Goal: Task Accomplishment & Management: Use online tool/utility

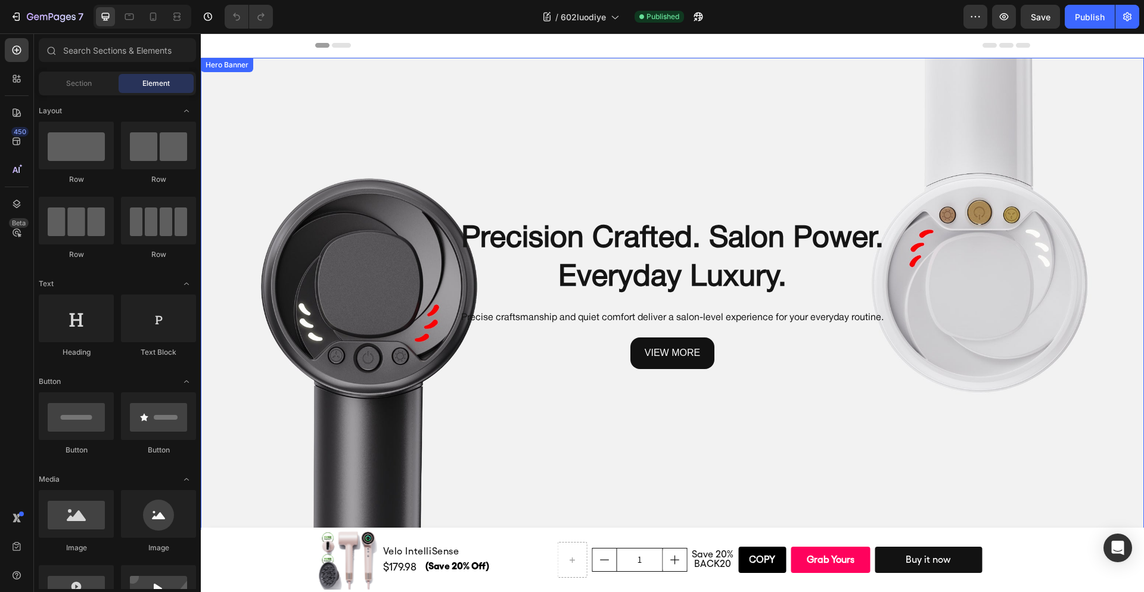
click at [811, 393] on div "Background Image" at bounding box center [672, 294] width 943 height 472
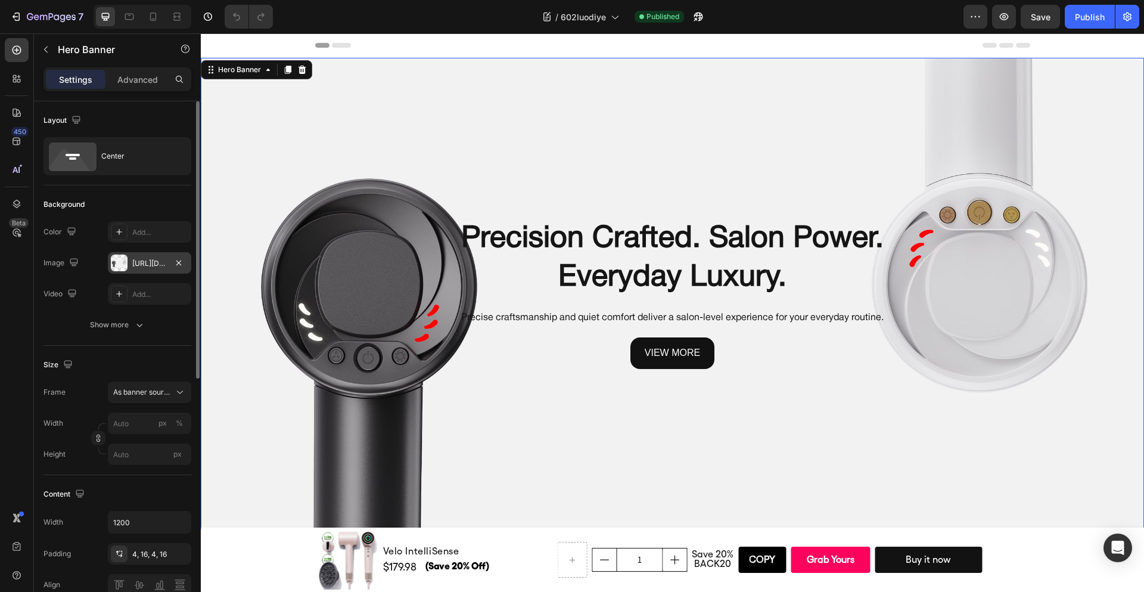
click at [141, 260] on div "[URL][DOMAIN_NAME]" at bounding box center [149, 263] width 35 height 11
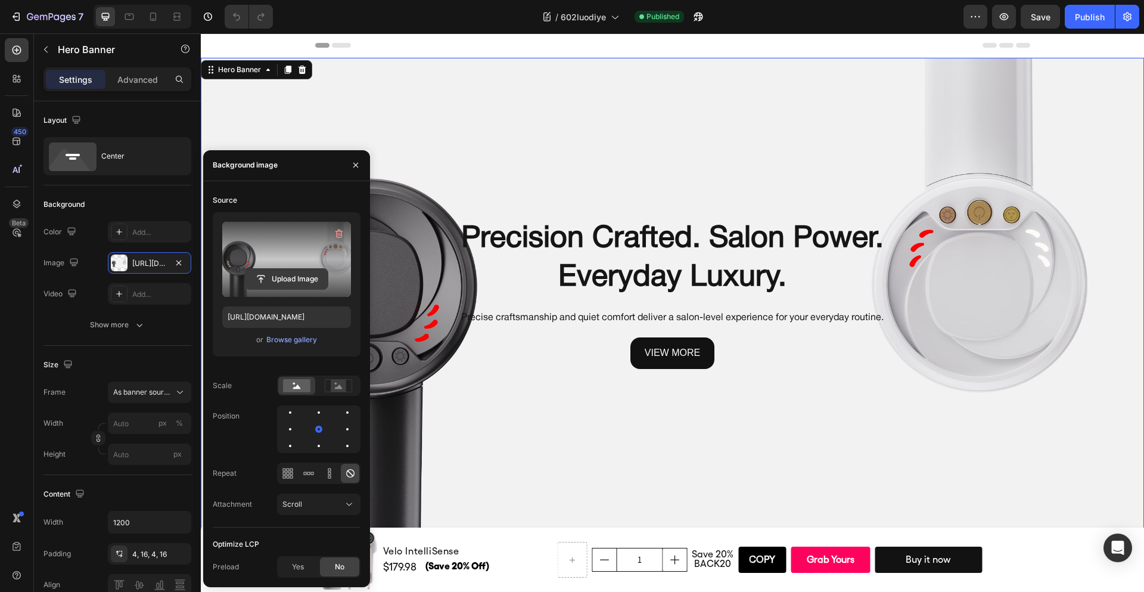
click at [285, 277] on input "file" at bounding box center [287, 279] width 82 height 20
click at [285, 276] on input "file" at bounding box center [287, 279] width 82 height 20
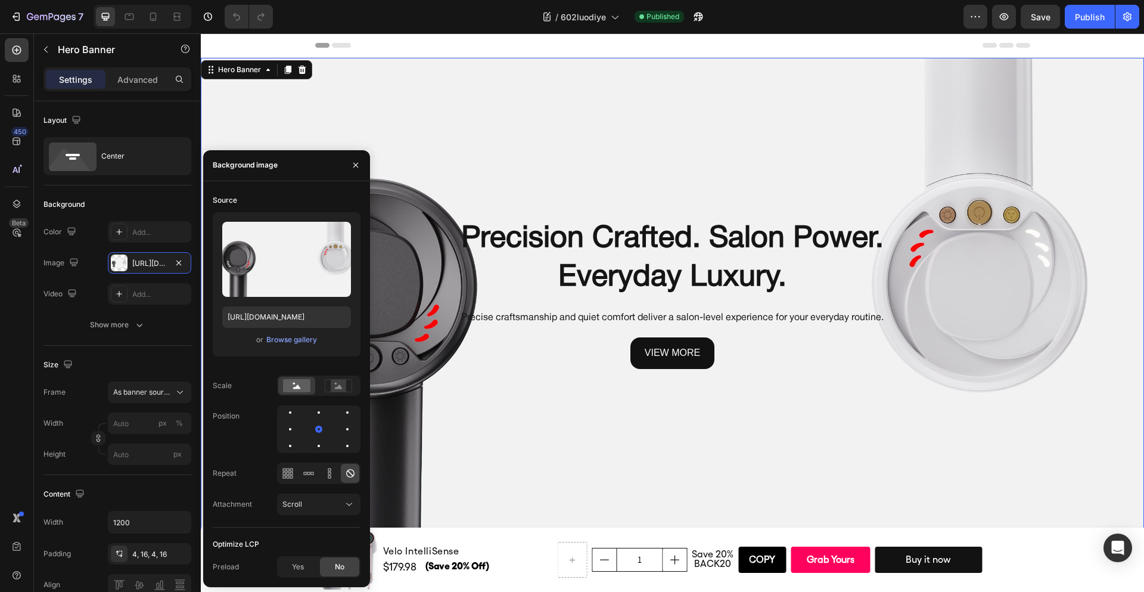
click at [822, 328] on div "Precision Crafted. Salon Power. Everyday Luxury. Heading Precise craftsmanship …" at bounding box center [673, 294] width 696 height 150
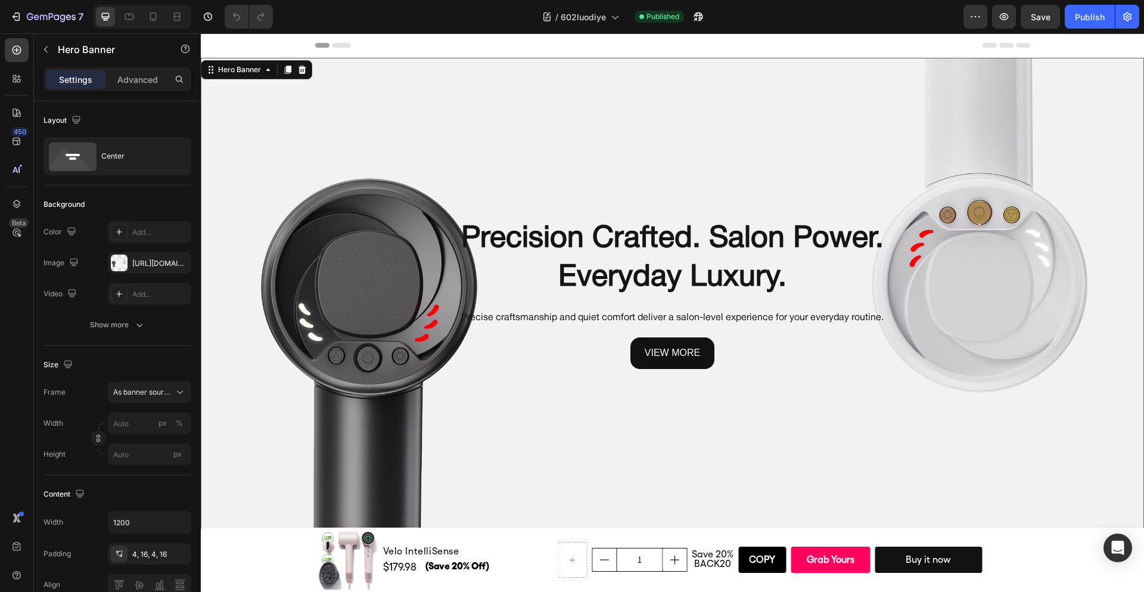
click at [452, 95] on div "Background Image" at bounding box center [672, 294] width 943 height 472
click at [602, 229] on h2 "Precision Crafted. Salon Power. Everyday Luxury." at bounding box center [673, 259] width 696 height 80
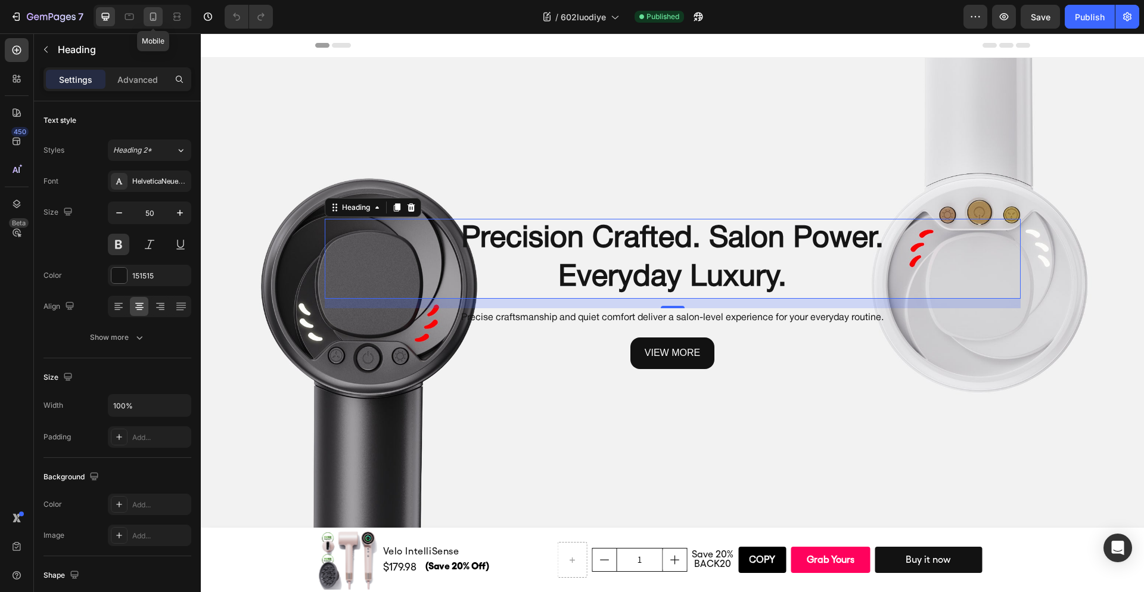
click at [150, 18] on icon at bounding box center [153, 17] width 12 height 12
type input "25"
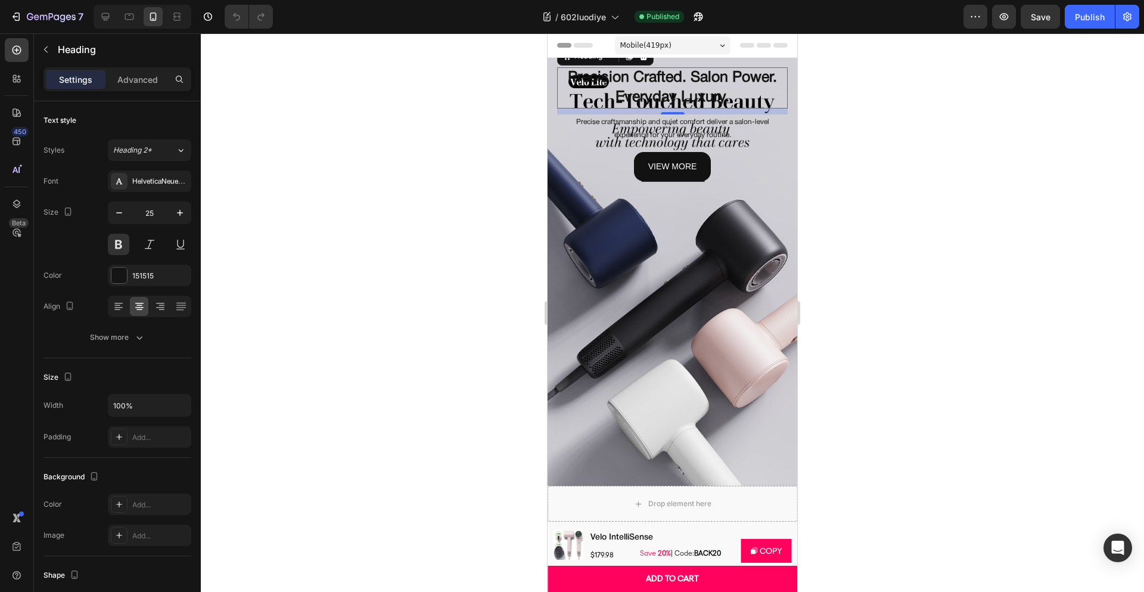
click at [752, 129] on p "Precise craftsmanship and quiet comfort deliver a salon-level experience for yo…" at bounding box center [672, 129] width 228 height 26
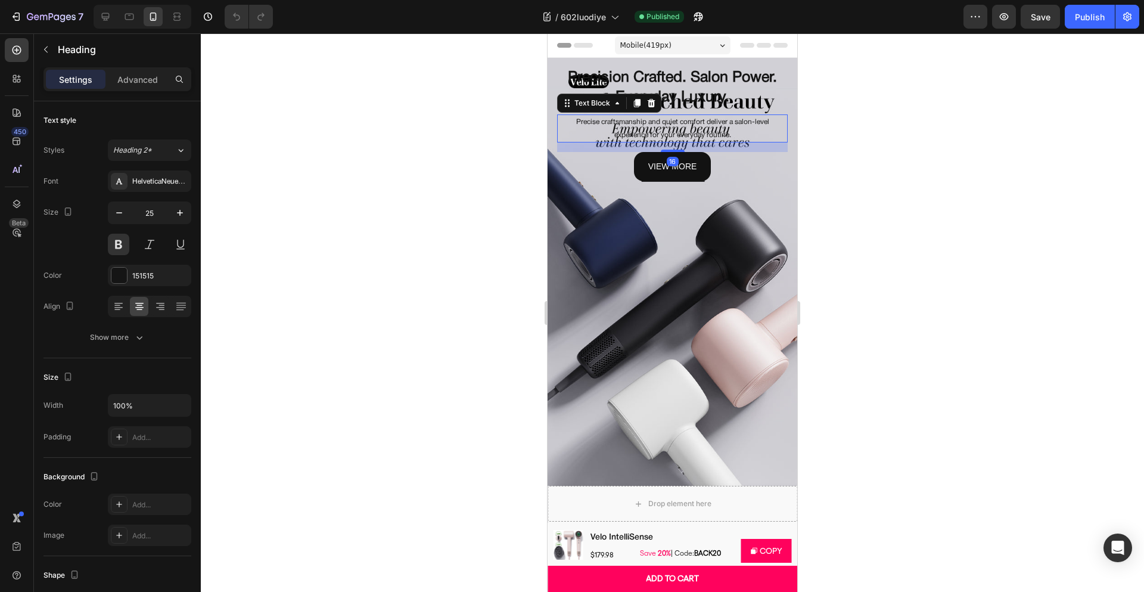
click at [732, 94] on h2 "Precision Crafted. Salon Power. Everyday Luxury." at bounding box center [672, 87] width 231 height 41
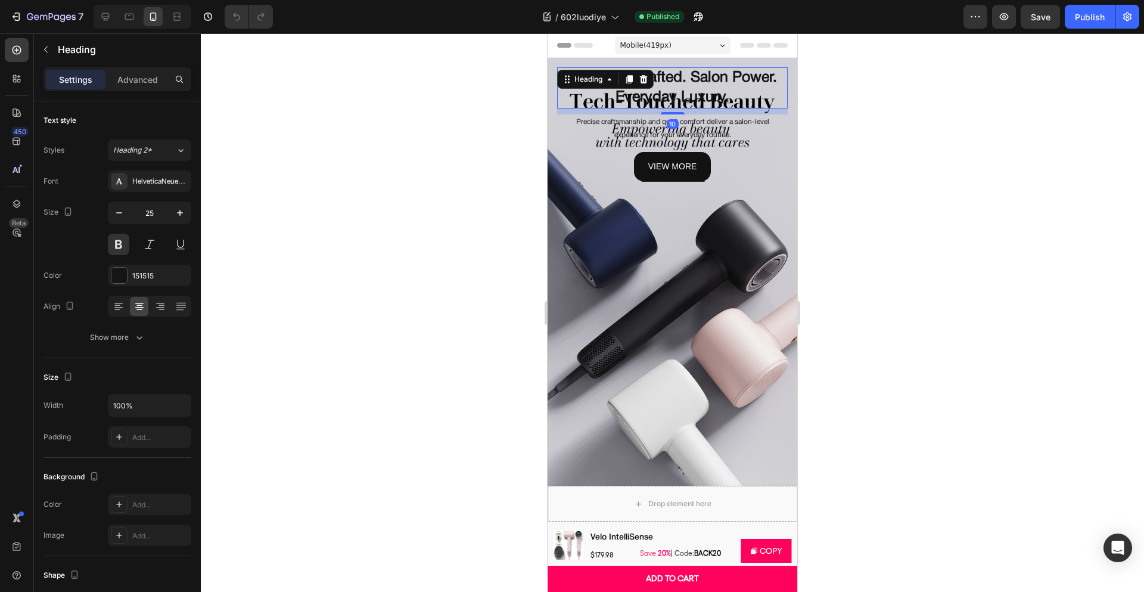
click at [740, 174] on div "view more Button" at bounding box center [672, 166] width 231 height 29
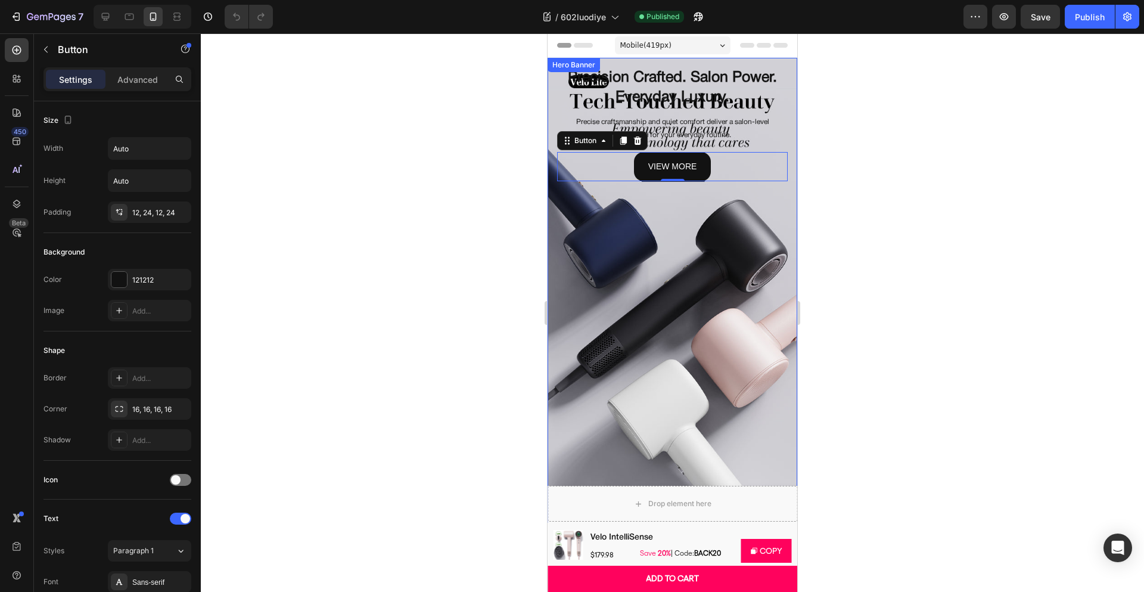
click at [734, 253] on div "Background Image" at bounding box center [673, 290] width 250 height 465
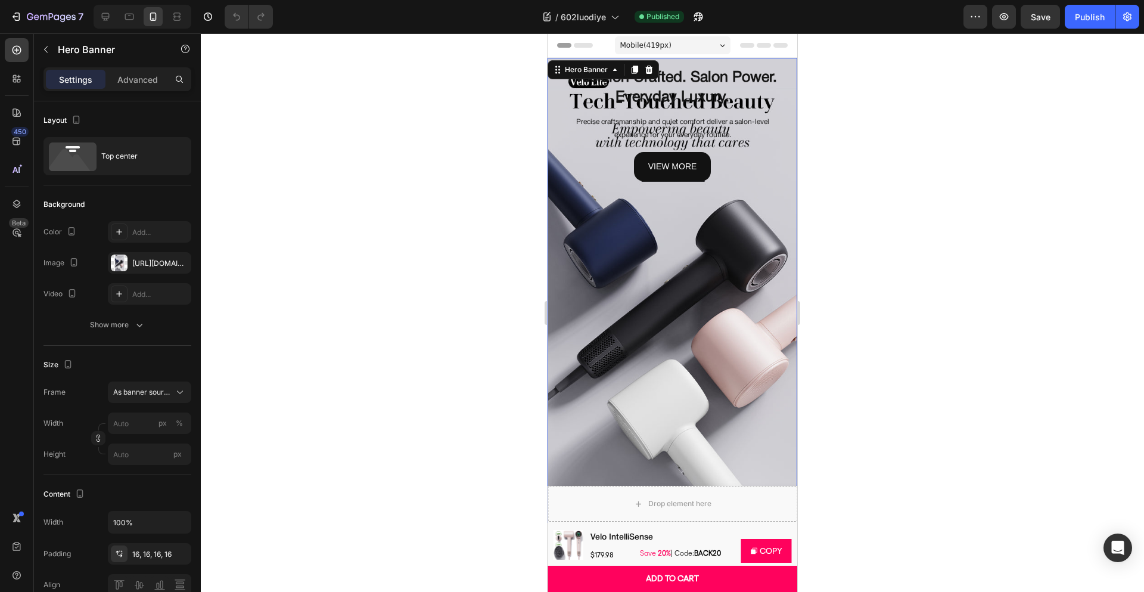
click at [648, 270] on div "Background Image" at bounding box center [673, 290] width 250 height 465
click at [141, 268] on div "[URL][DOMAIN_NAME]" at bounding box center [149, 263] width 35 height 11
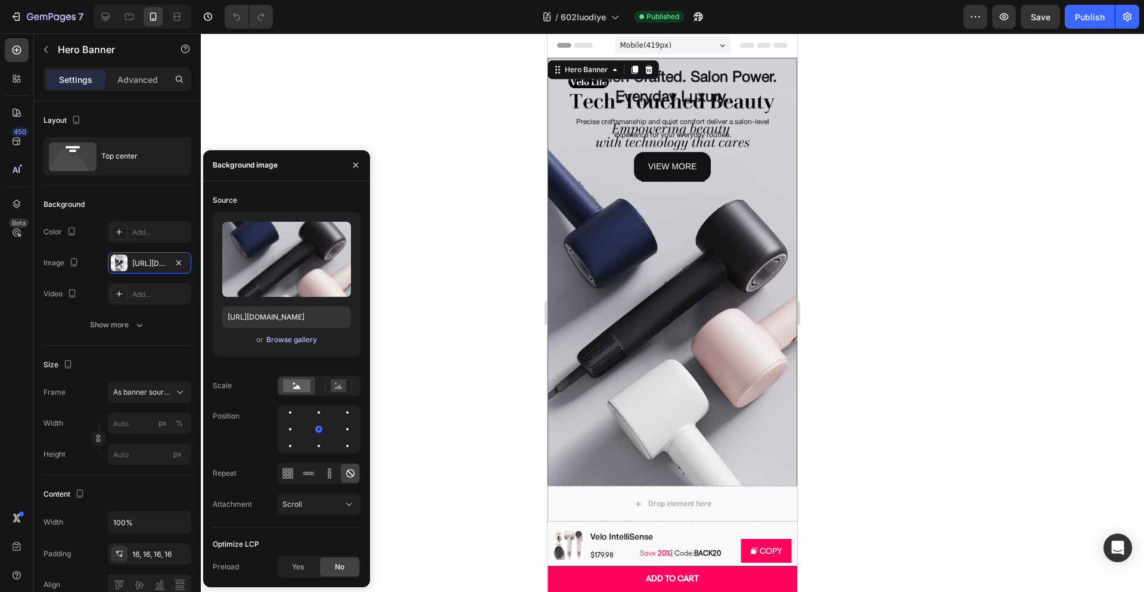
click at [285, 336] on div "Browse gallery" at bounding box center [291, 339] width 51 height 11
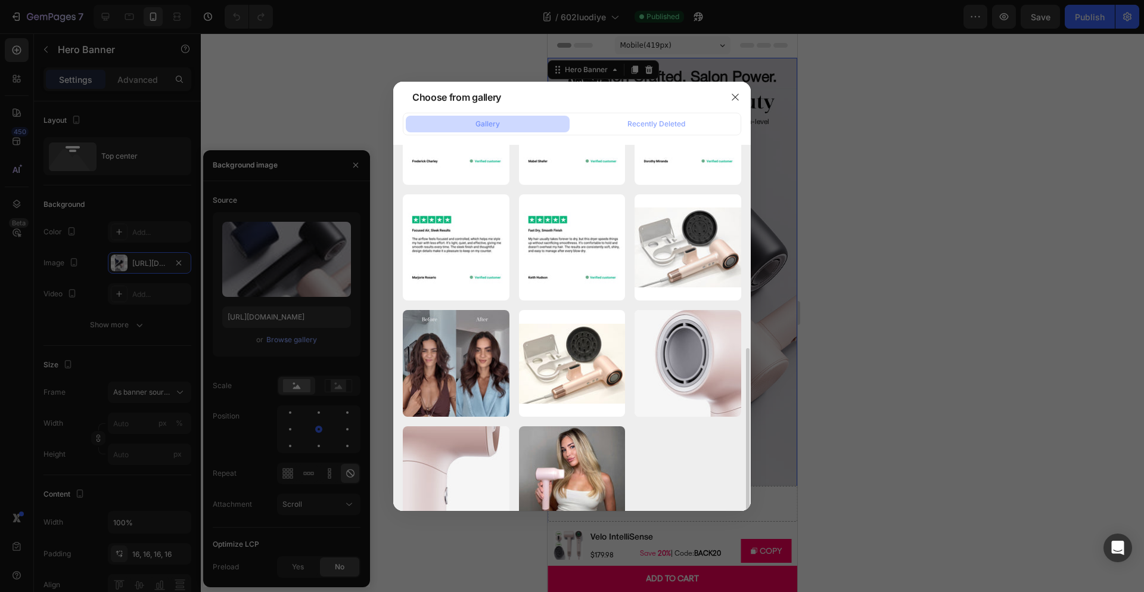
scroll to position [340, 0]
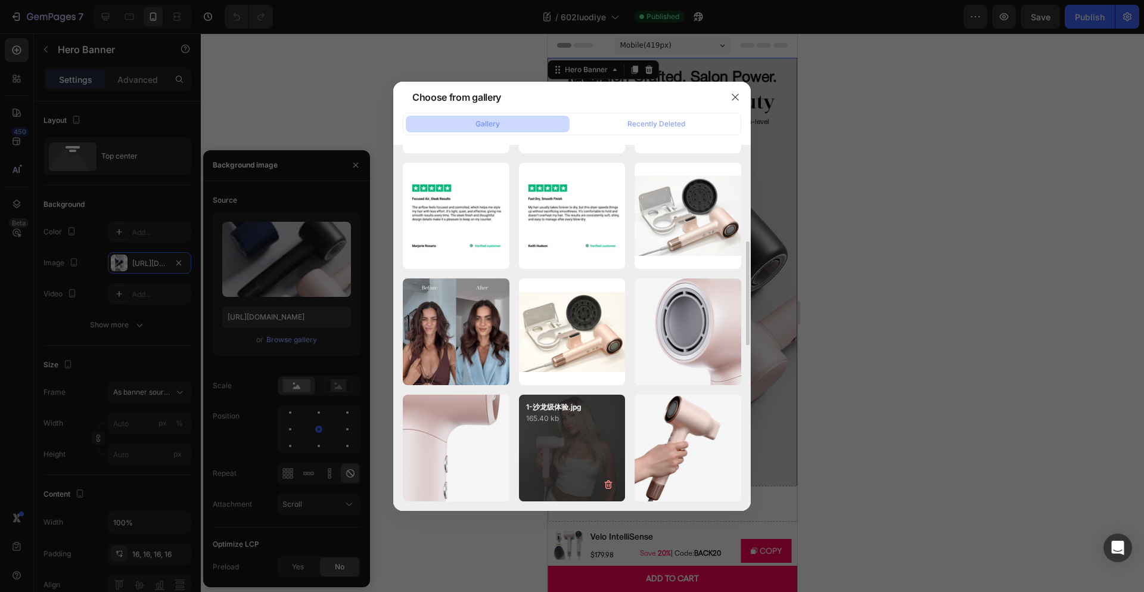
click at [588, 456] on div "1-沙龙级体验.jpg 165.40 kb" at bounding box center [572, 448] width 107 height 107
type input "[URL][DOMAIN_NAME]"
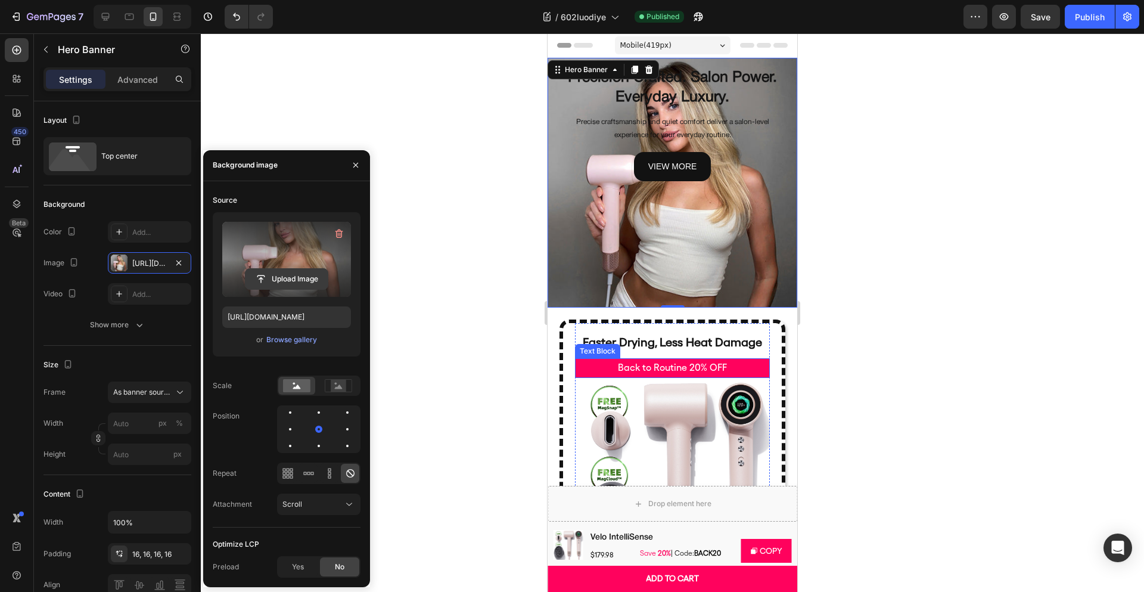
click at [288, 275] on input "file" at bounding box center [287, 279] width 82 height 20
click at [278, 283] on input "file" at bounding box center [287, 279] width 82 height 20
click at [286, 280] on input "file" at bounding box center [287, 279] width 82 height 20
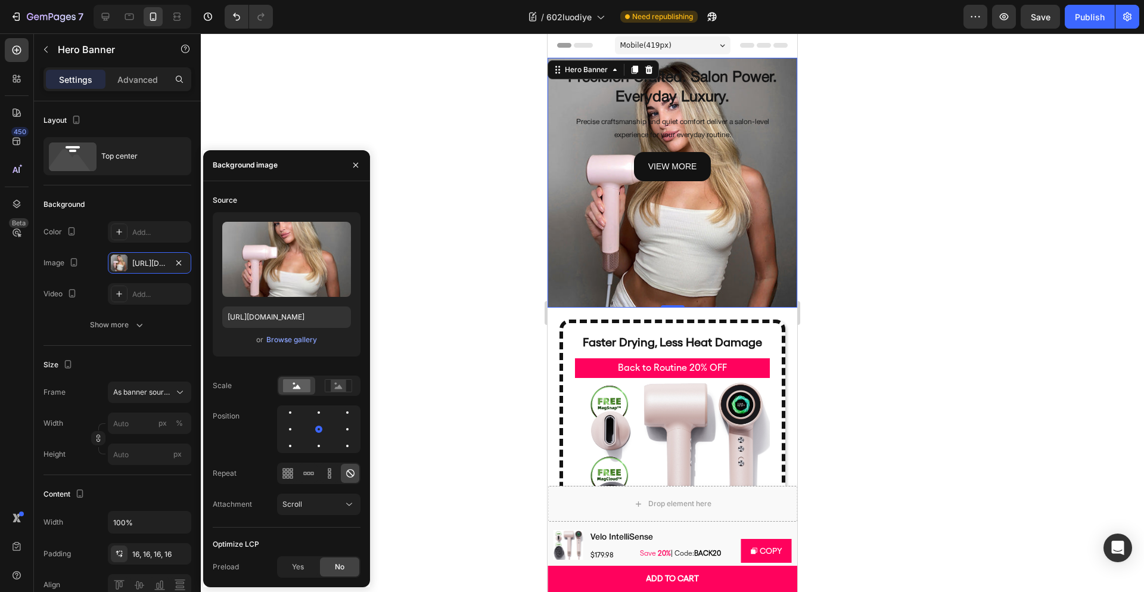
click at [895, 287] on div at bounding box center [672, 312] width 943 height 558
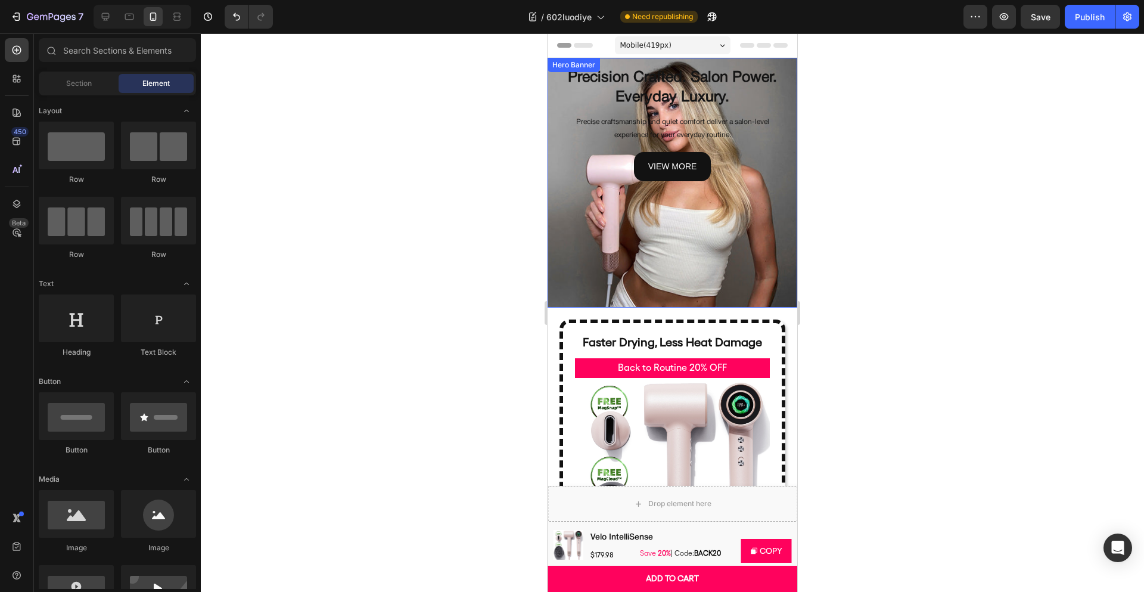
click at [604, 291] on div "Background Image" at bounding box center [673, 183] width 250 height 250
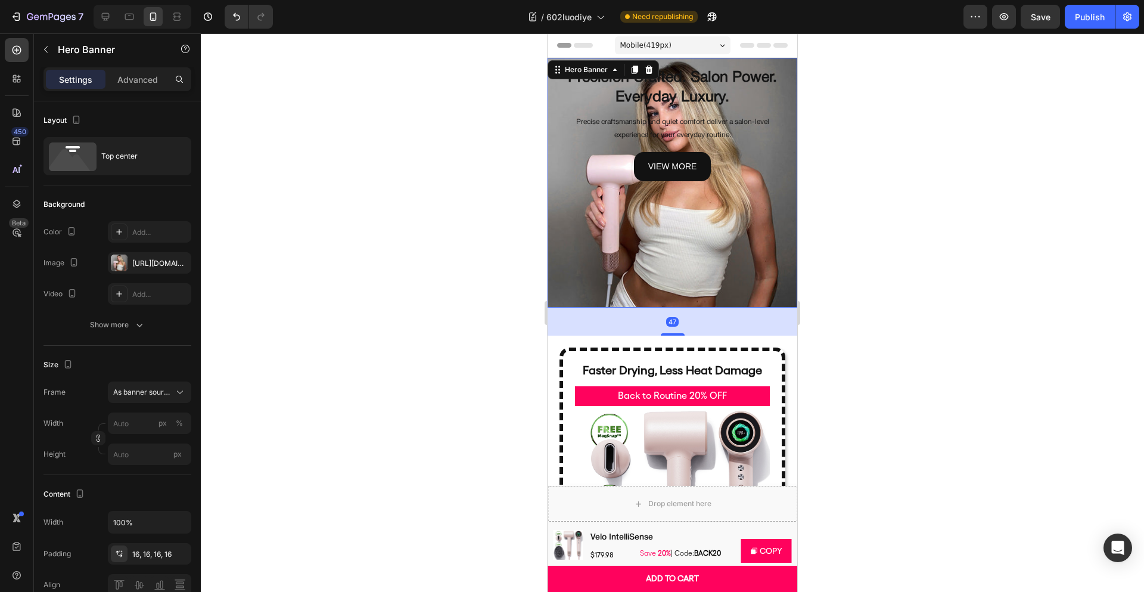
drag, startPoint x: 672, startPoint y: 298, endPoint x: 670, endPoint y: 330, distance: 31.7
click at [670, 333] on div at bounding box center [673, 334] width 24 height 2
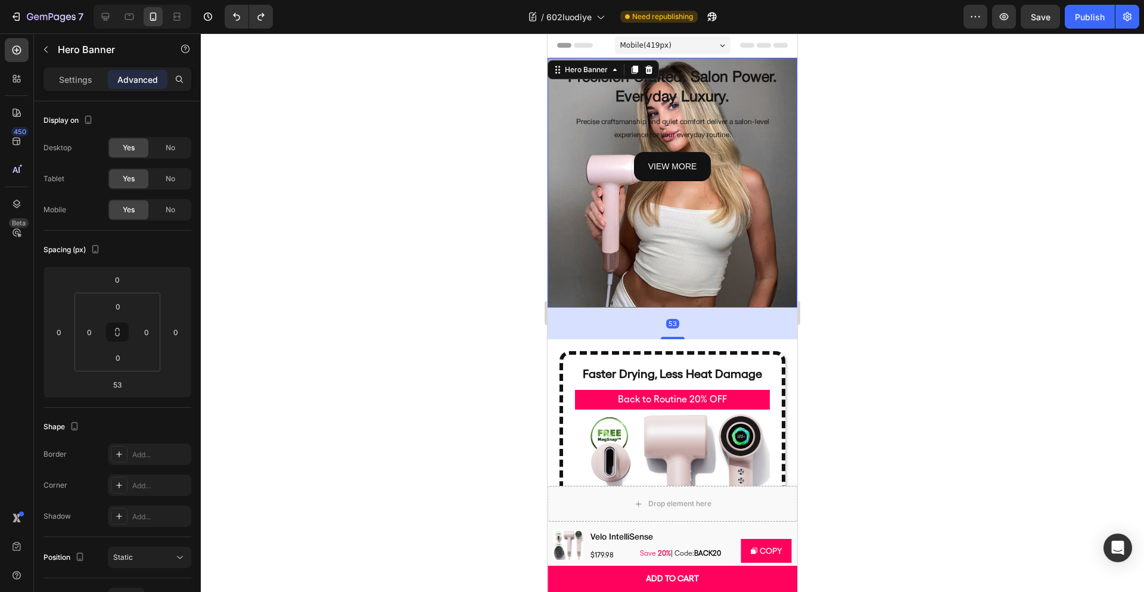
click at [922, 253] on div at bounding box center [672, 312] width 943 height 558
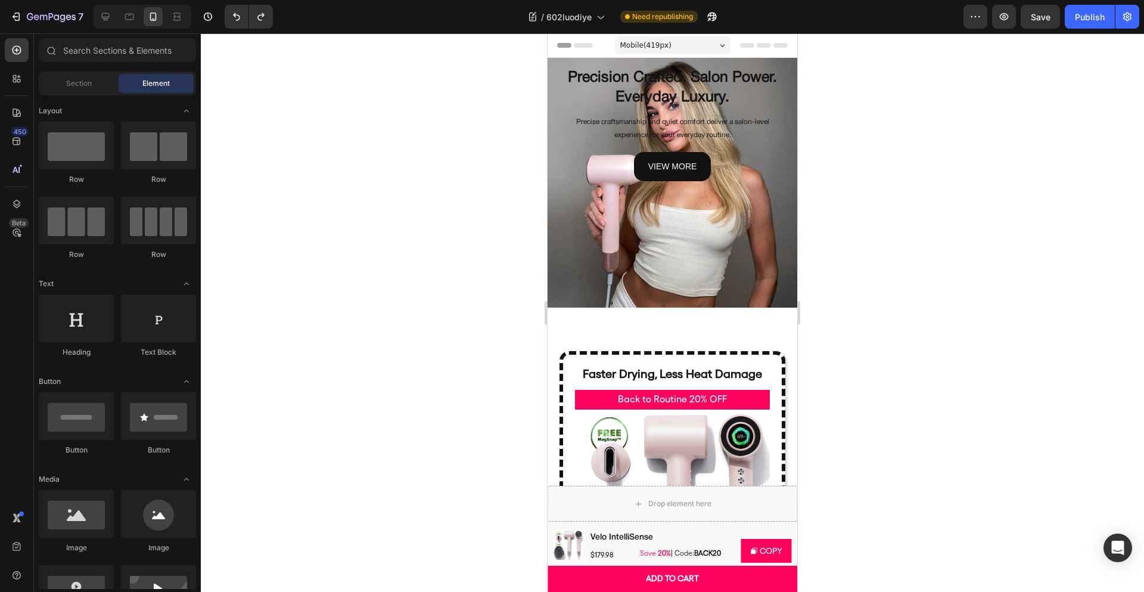
click at [706, 319] on div "Precision Crafted. Salon Power. Everyday Luxury. Heading Precise craftsmanship …" at bounding box center [673, 198] width 250 height 281
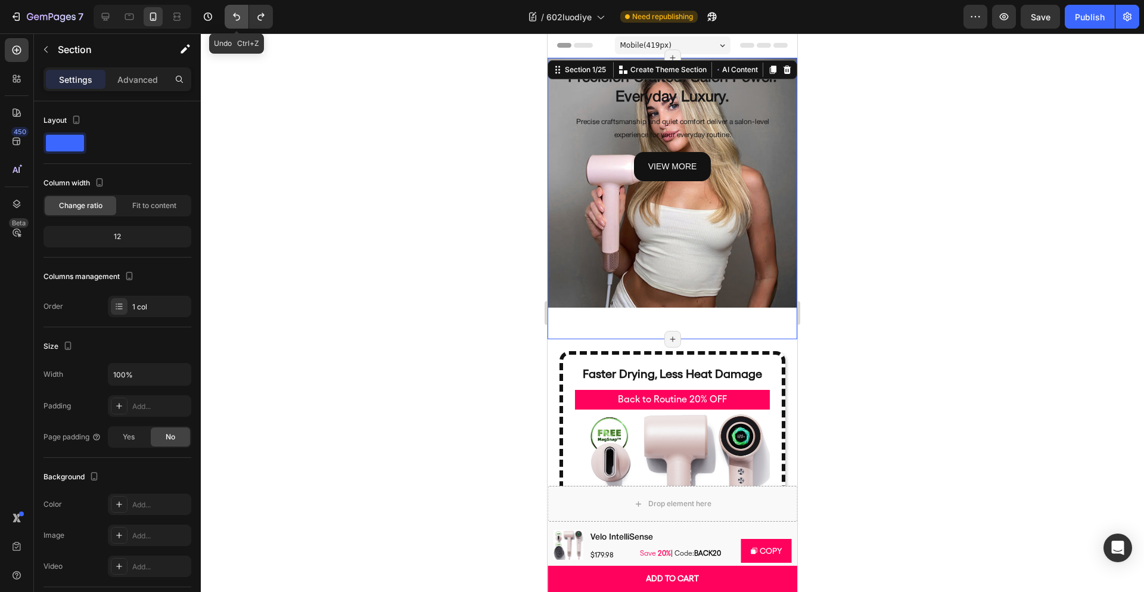
click at [246, 22] on button "Undo/Redo" at bounding box center [237, 17] width 24 height 24
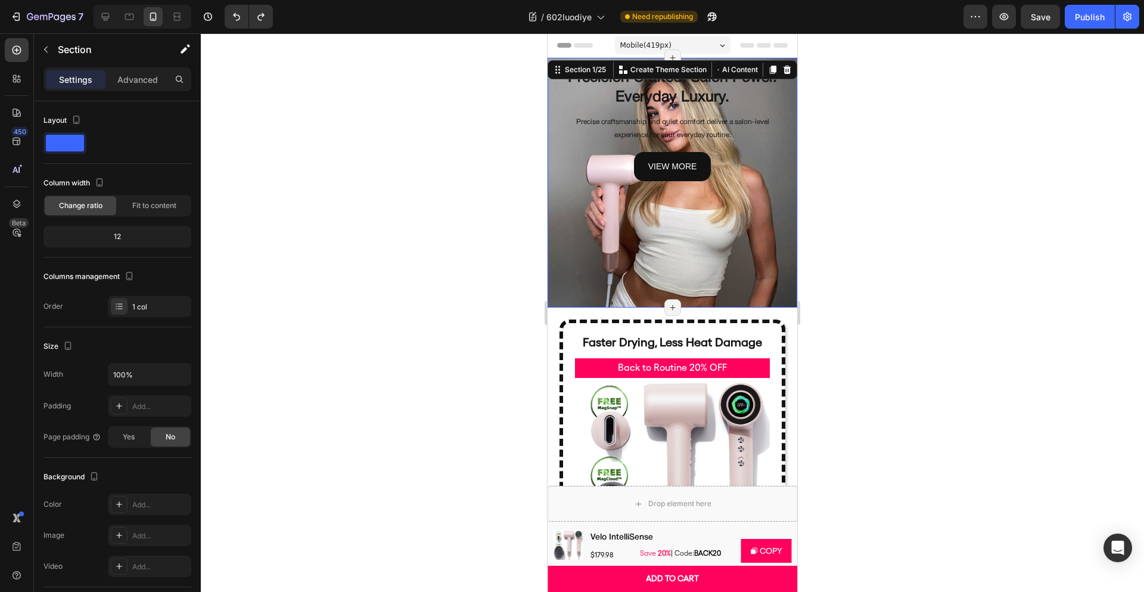
drag, startPoint x: 444, startPoint y: 151, endPoint x: 476, endPoint y: 153, distance: 32.2
click at [443, 153] on div at bounding box center [672, 312] width 943 height 558
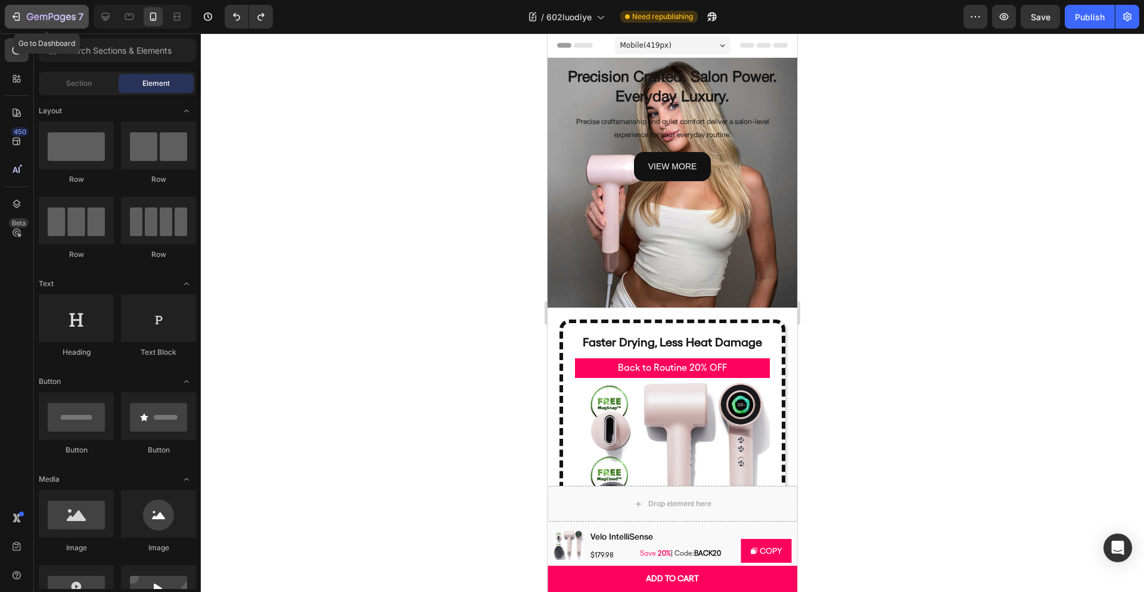
click at [41, 13] on icon "button" at bounding box center [51, 18] width 49 height 10
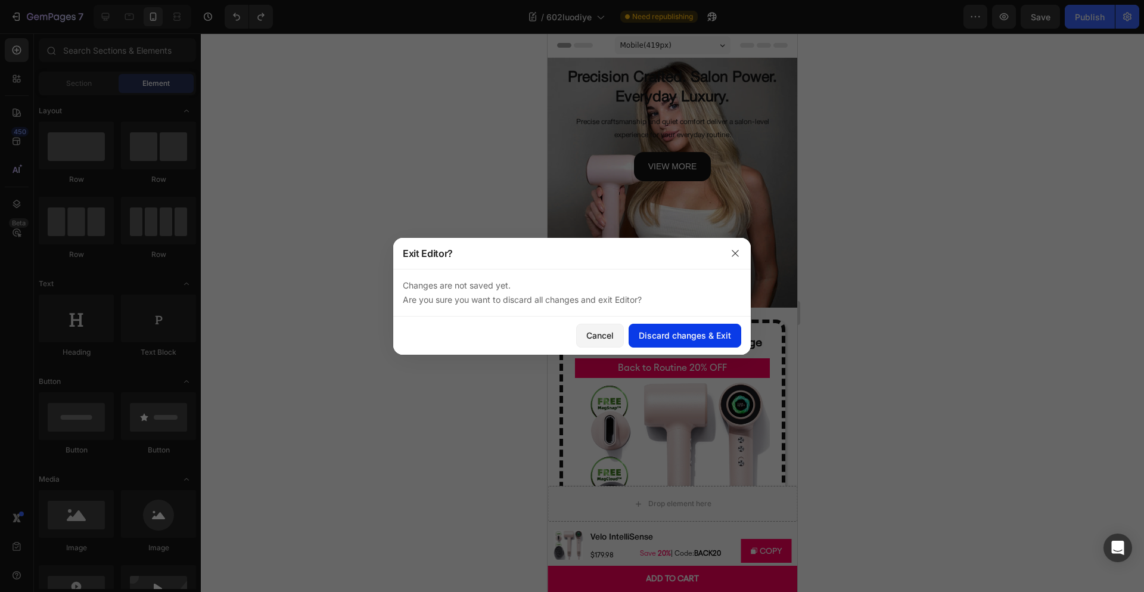
click at [674, 334] on div "Discard changes & Exit" at bounding box center [685, 335] width 92 height 13
